Goal: Transaction & Acquisition: Book appointment/travel/reservation

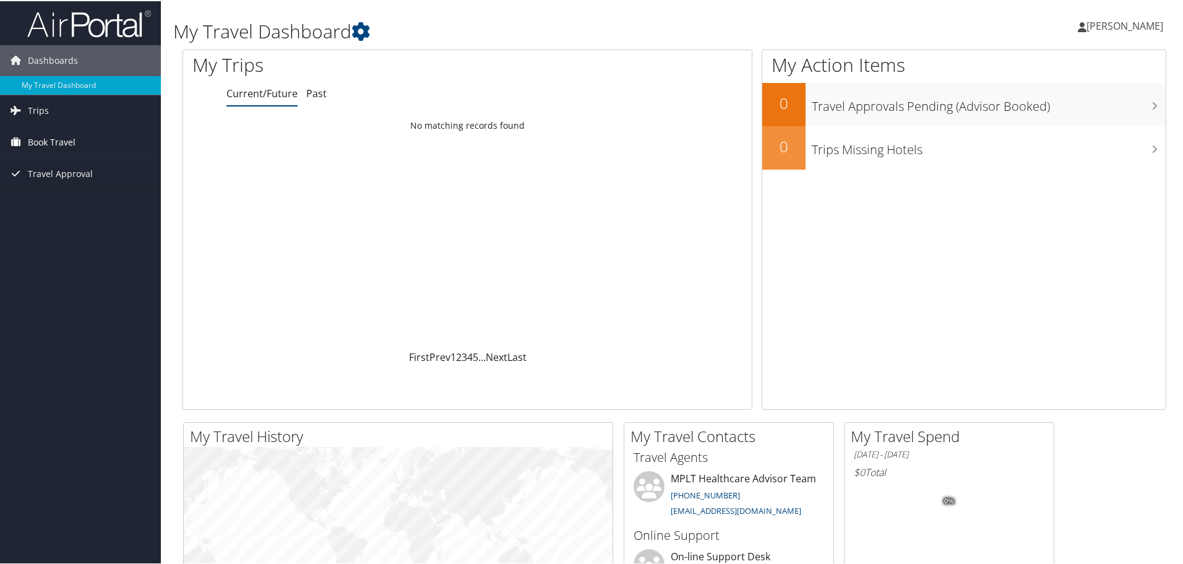
click at [57, 151] on span "Book Travel" at bounding box center [52, 141] width 48 height 31
click at [64, 201] on link "Book/Manage Online Trips" at bounding box center [80, 203] width 161 height 19
